Goal: Information Seeking & Learning: Learn about a topic

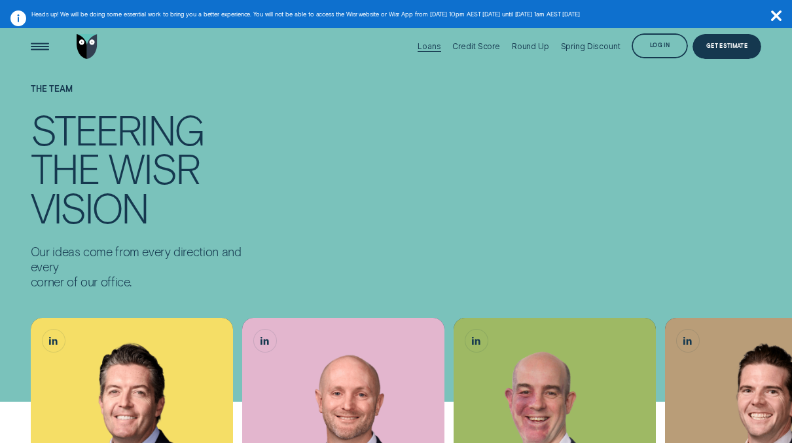
click at [435, 45] on div "Loans" at bounding box center [429, 46] width 23 height 10
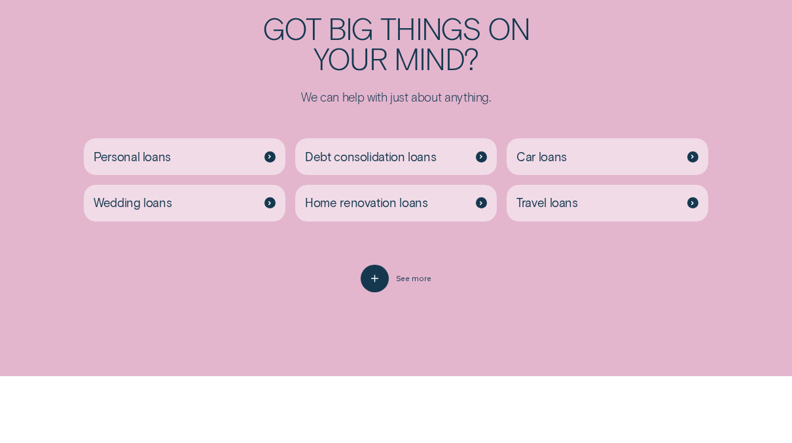
scroll to position [2286, 0]
click at [375, 280] on line "button" at bounding box center [375, 277] width 0 height 7
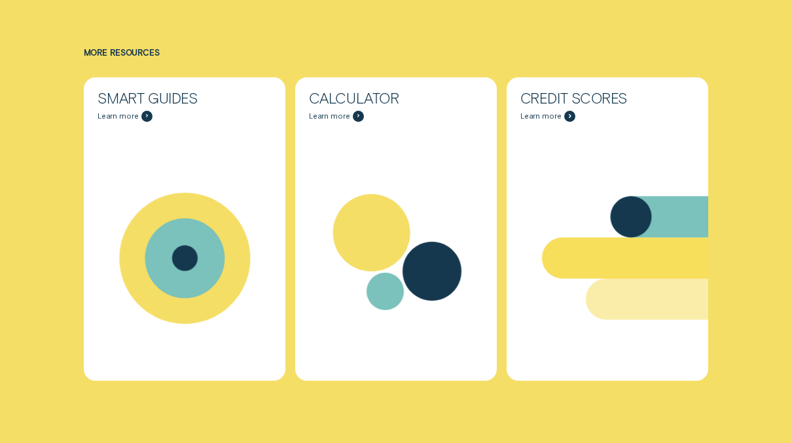
scroll to position [3847, 0]
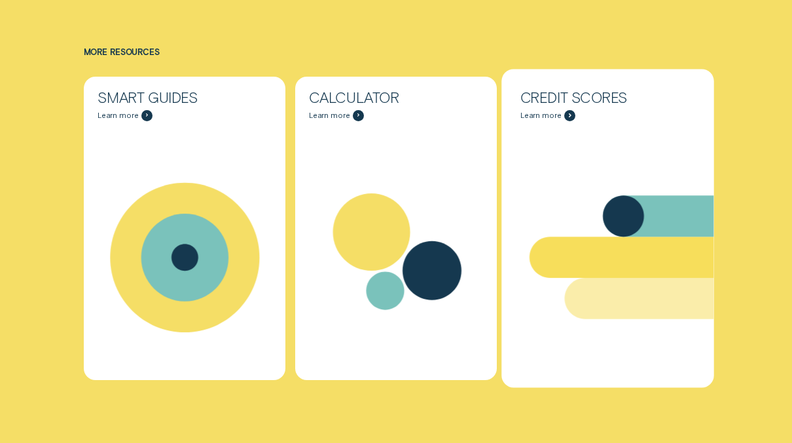
click at [546, 113] on span "Learn more" at bounding box center [541, 115] width 41 height 9
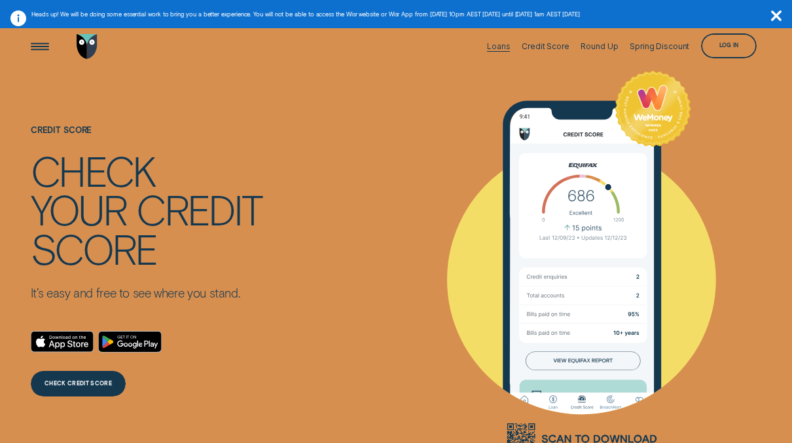
click at [504, 45] on div "Loans" at bounding box center [498, 46] width 23 height 10
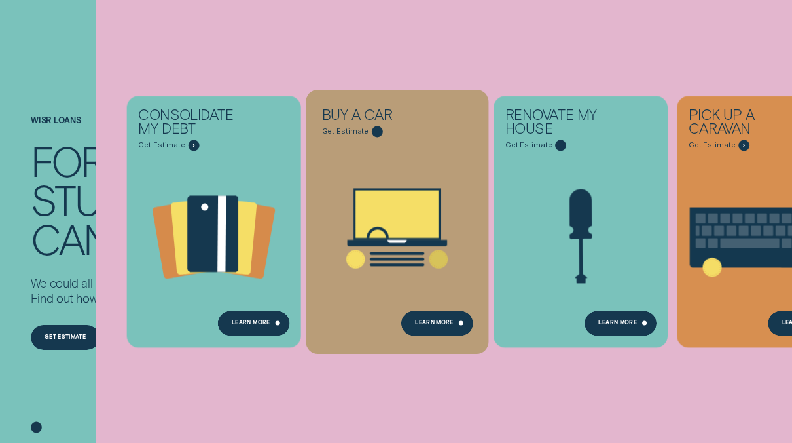
scroll to position [136, 0]
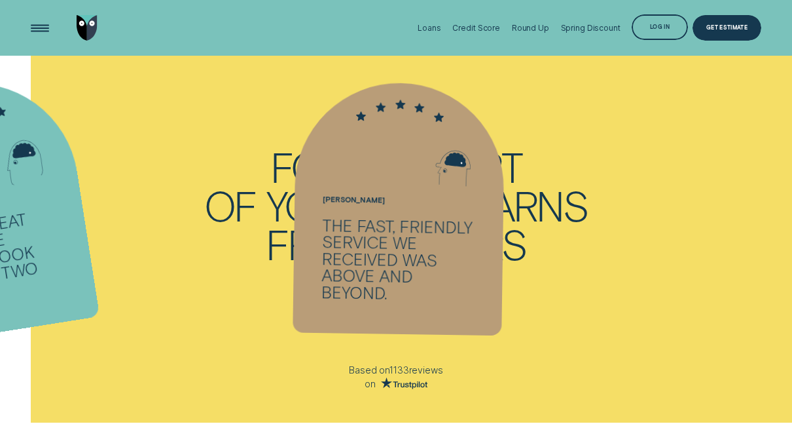
scroll to position [527, 0]
